Goal: Information Seeking & Learning: Learn about a topic

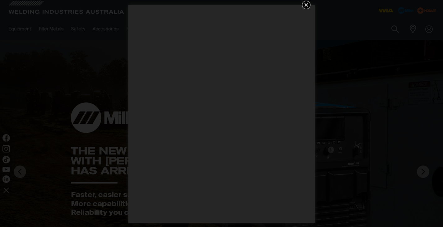
click at [304, 4] on icon "Get 5 WIA Welding Guides Free!" at bounding box center [305, 4] width 7 height 7
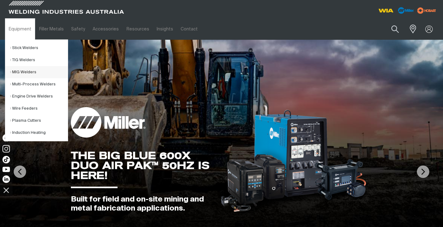
click at [27, 71] on link "MIG Welders" at bounding box center [39, 72] width 58 height 12
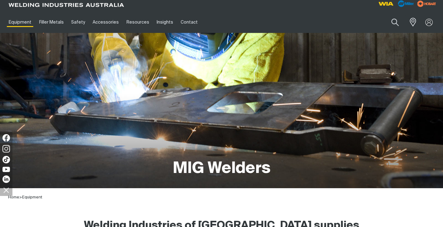
scroll to position [373, 0]
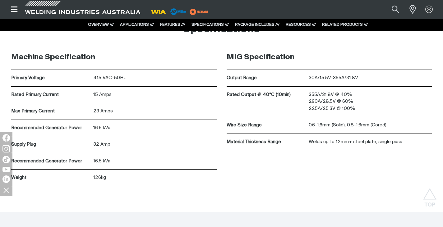
scroll to position [1615, 0]
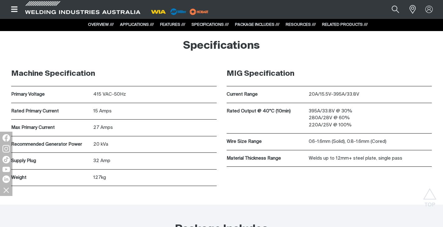
scroll to position [1832, 0]
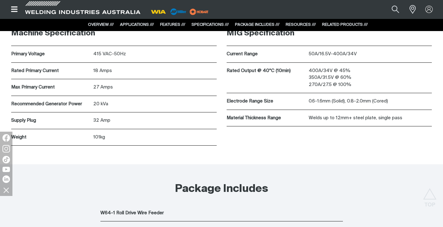
scroll to position [1870, 0]
